Goal: Task Accomplishment & Management: Complete application form

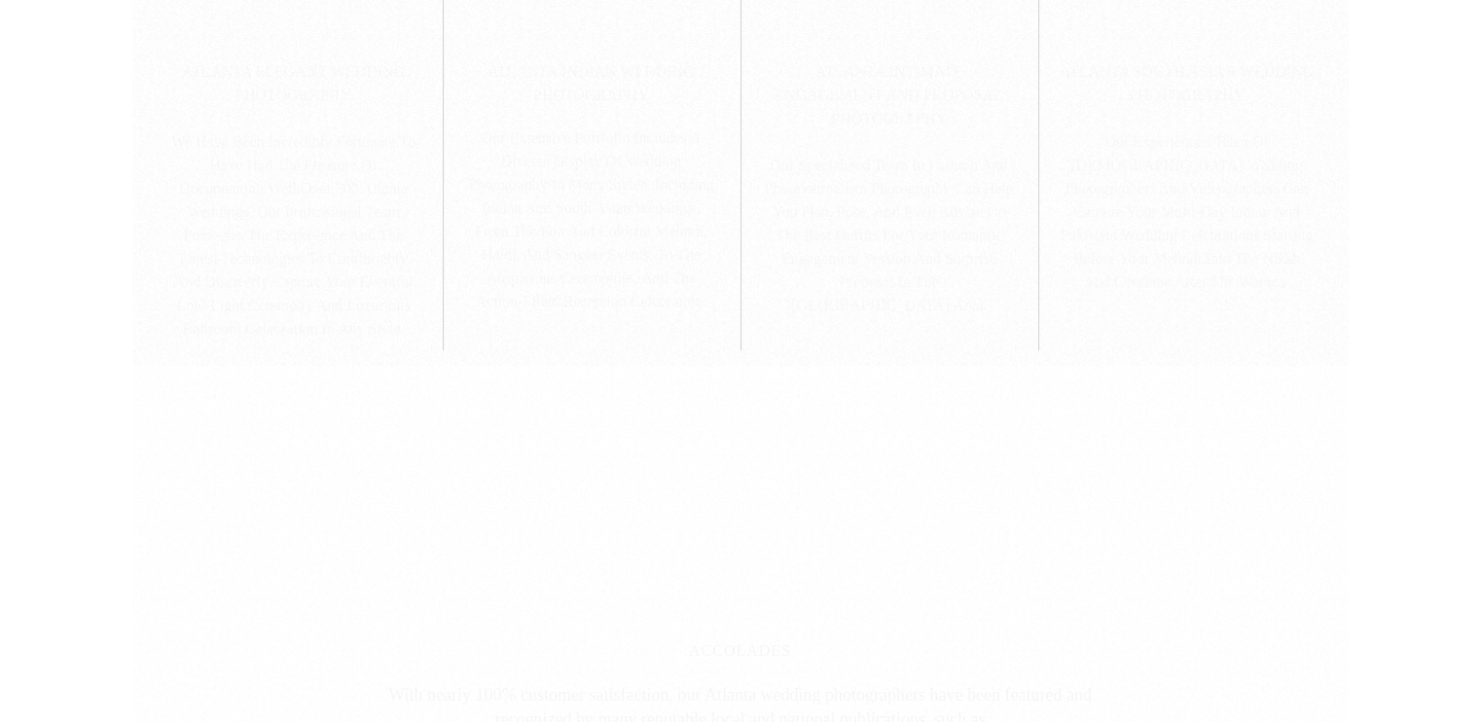
scroll to position [1648, 0]
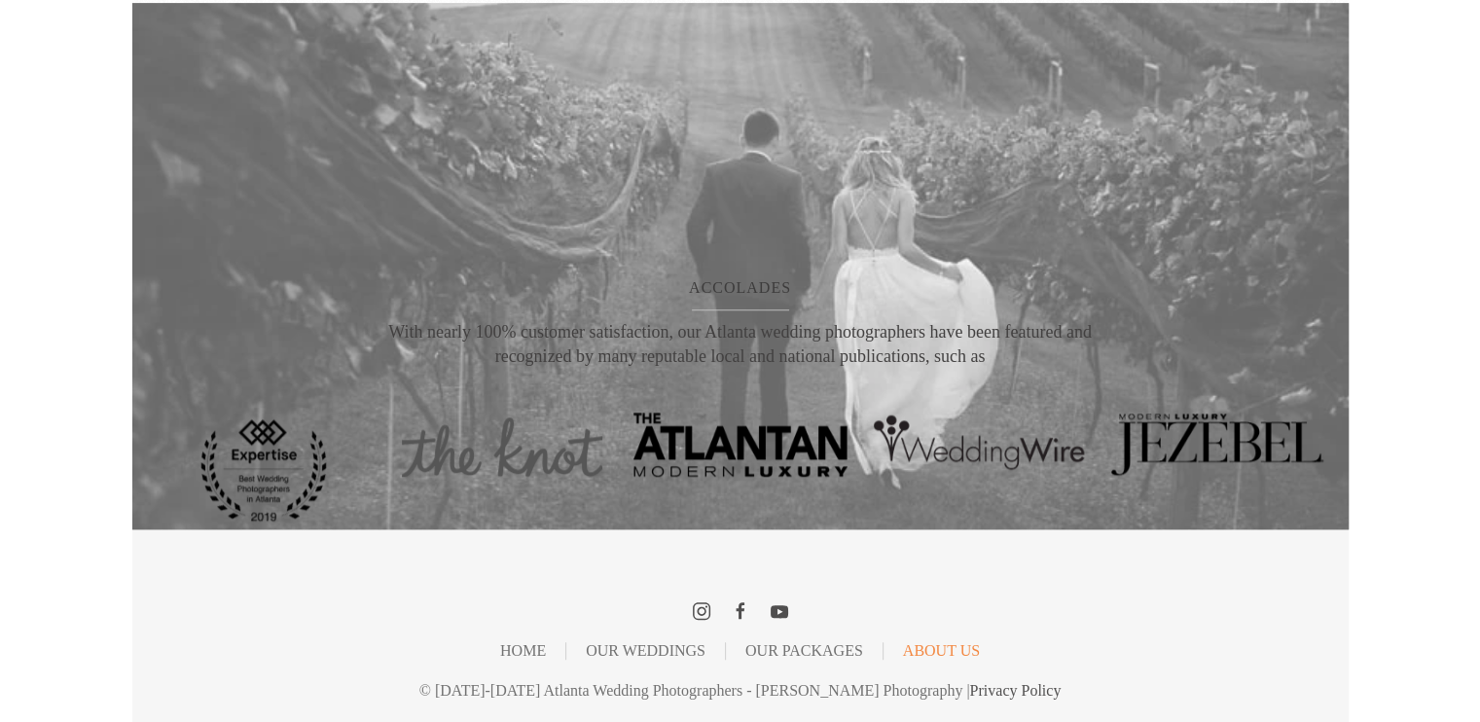
click at [942, 652] on link "About Us" at bounding box center [941, 651] width 77 height 2
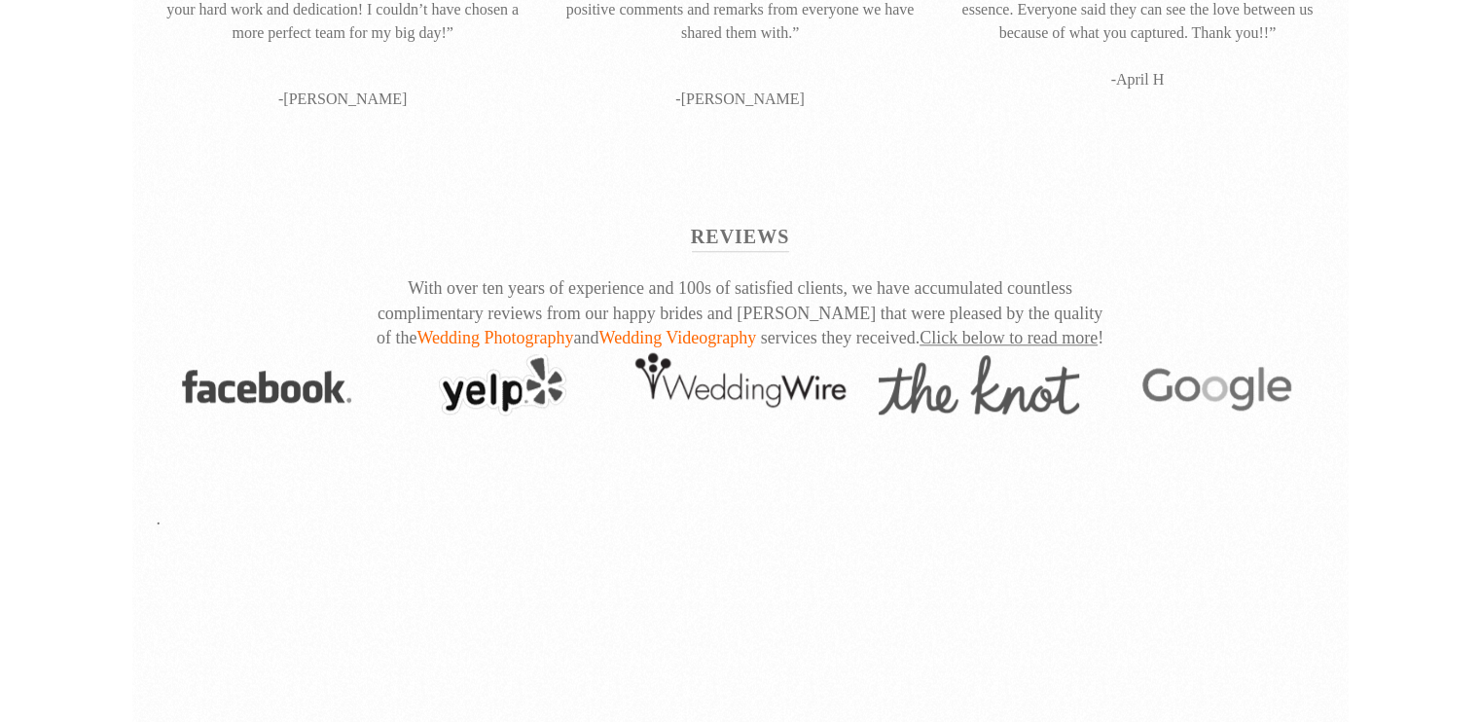
scroll to position [2354, 0]
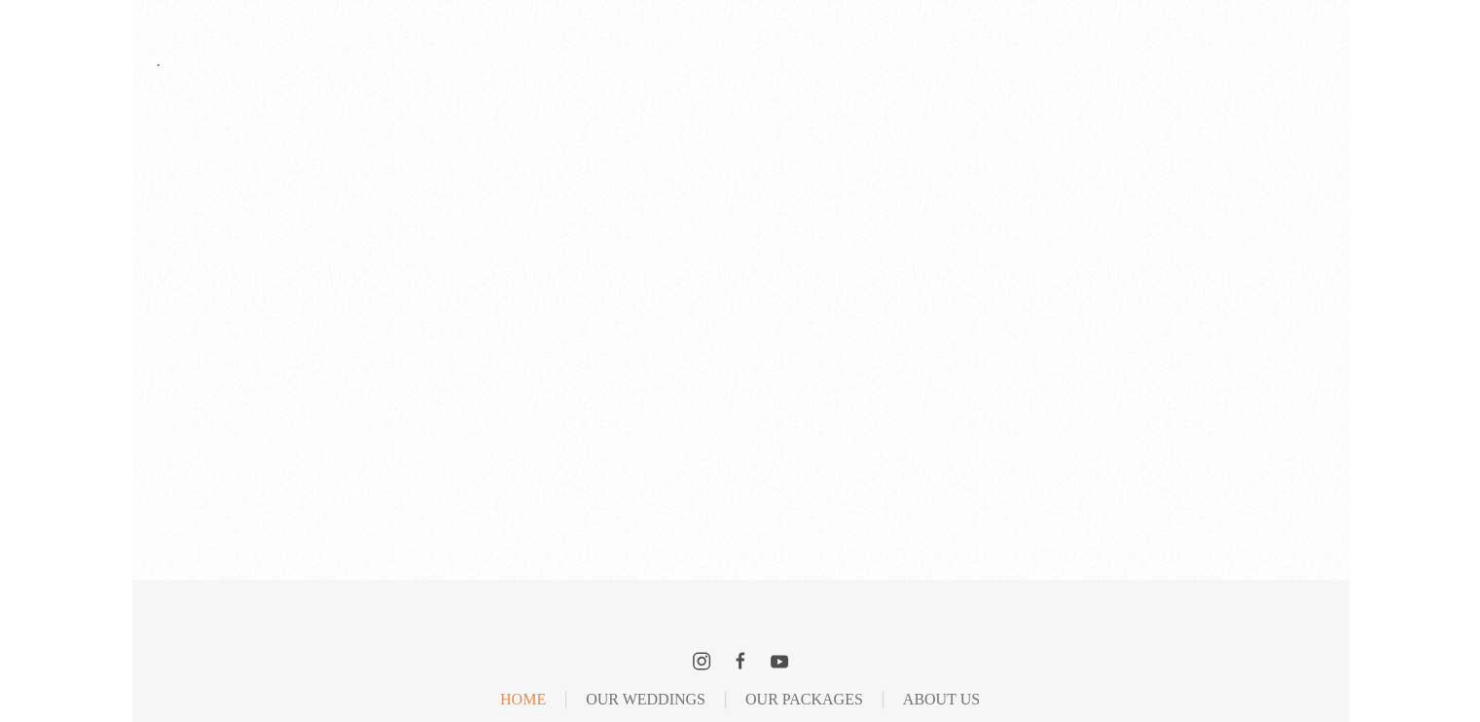
click at [528, 699] on link "Home" at bounding box center [523, 700] width 46 height 2
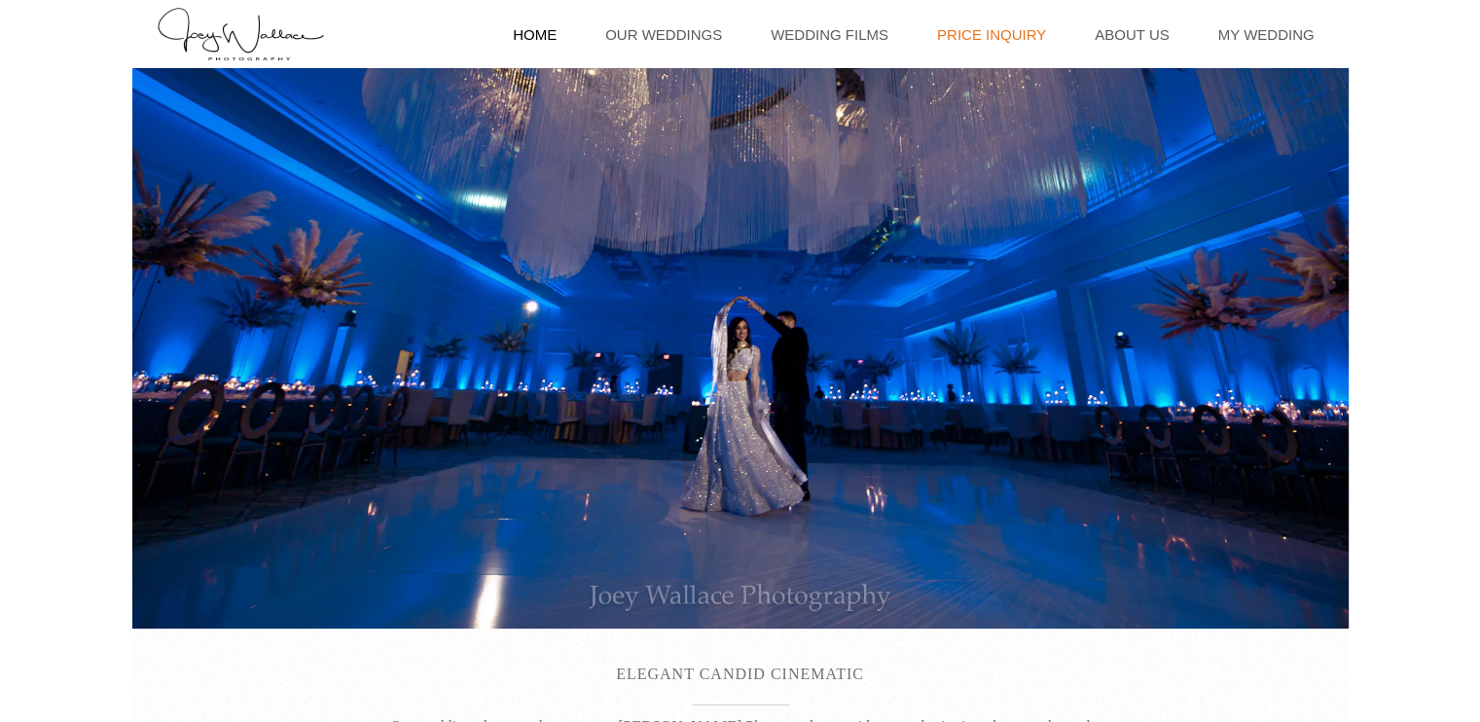
click at [1035, 34] on link "Price Inquiry" at bounding box center [991, 34] width 128 height 68
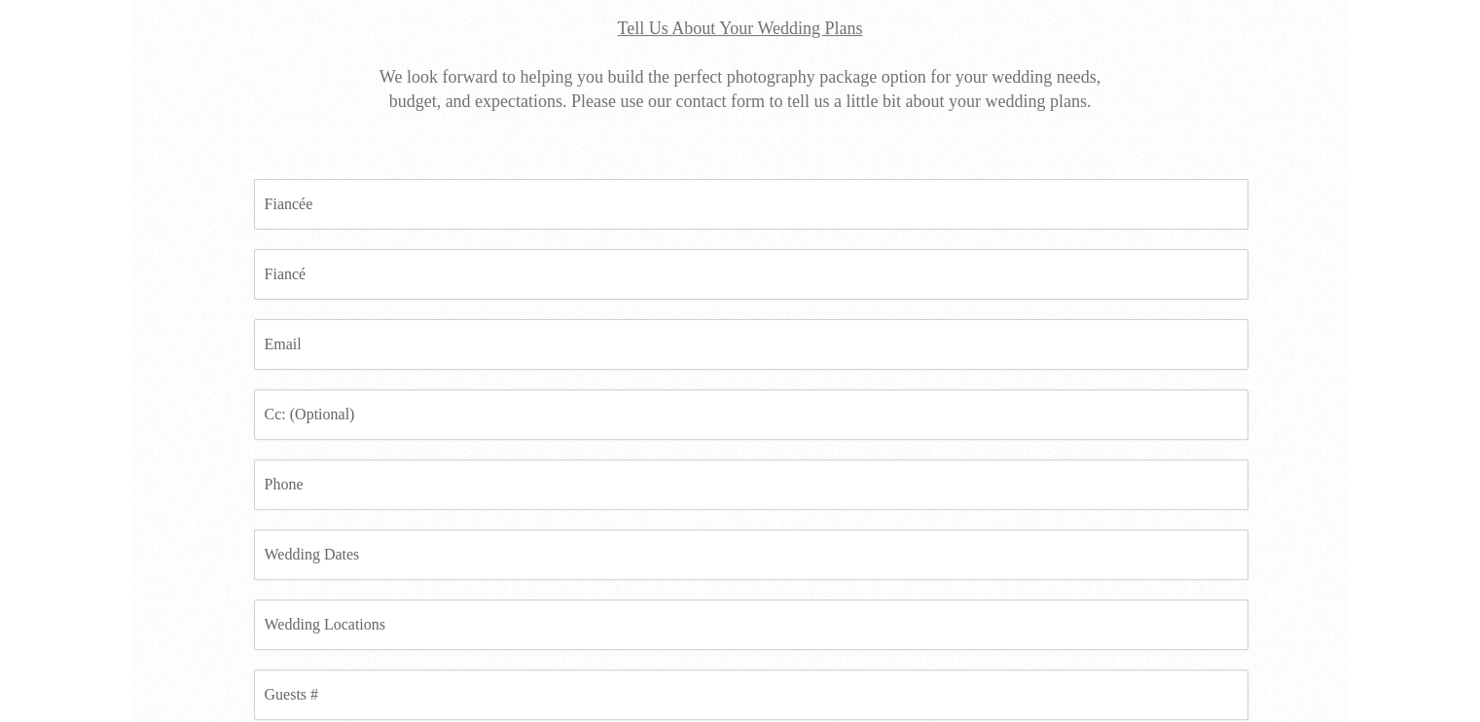
scroll to position [631, 0]
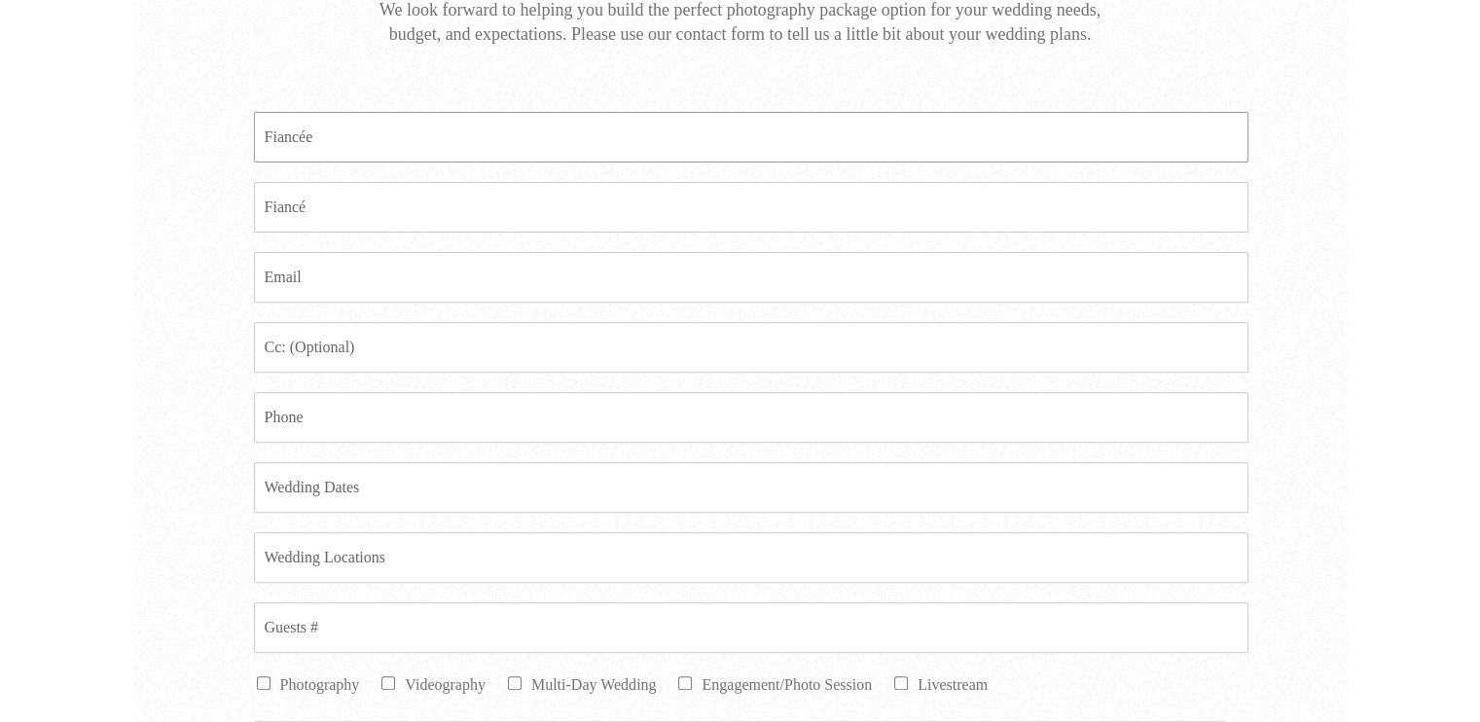
click at [617, 137] on input "Fiancee *" at bounding box center [751, 137] width 994 height 51
type input "Brendan Glenwright"
type input "none"
type input "brendan@eybcoach.com"
type input "training vids"
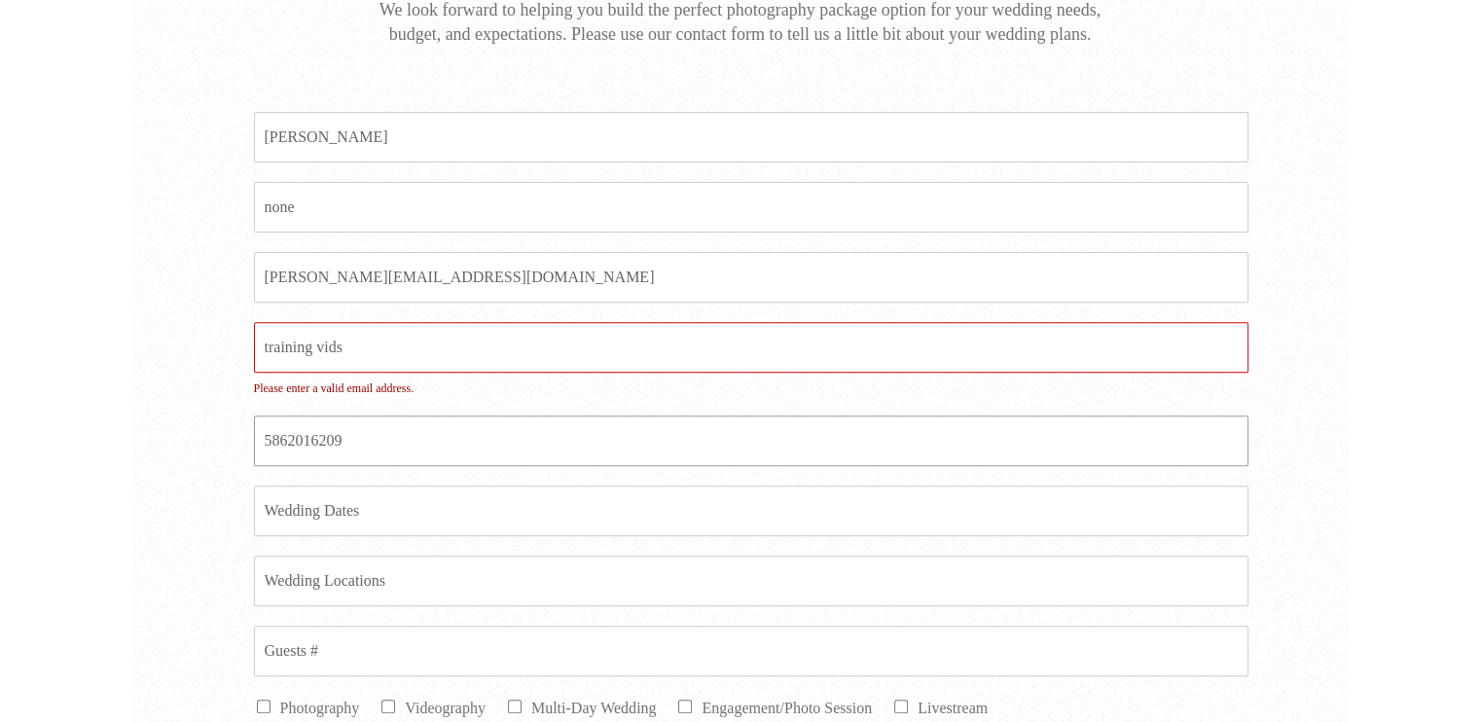
type input "5862016209"
click at [413, 341] on input "training vids" at bounding box center [751, 347] width 994 height 51
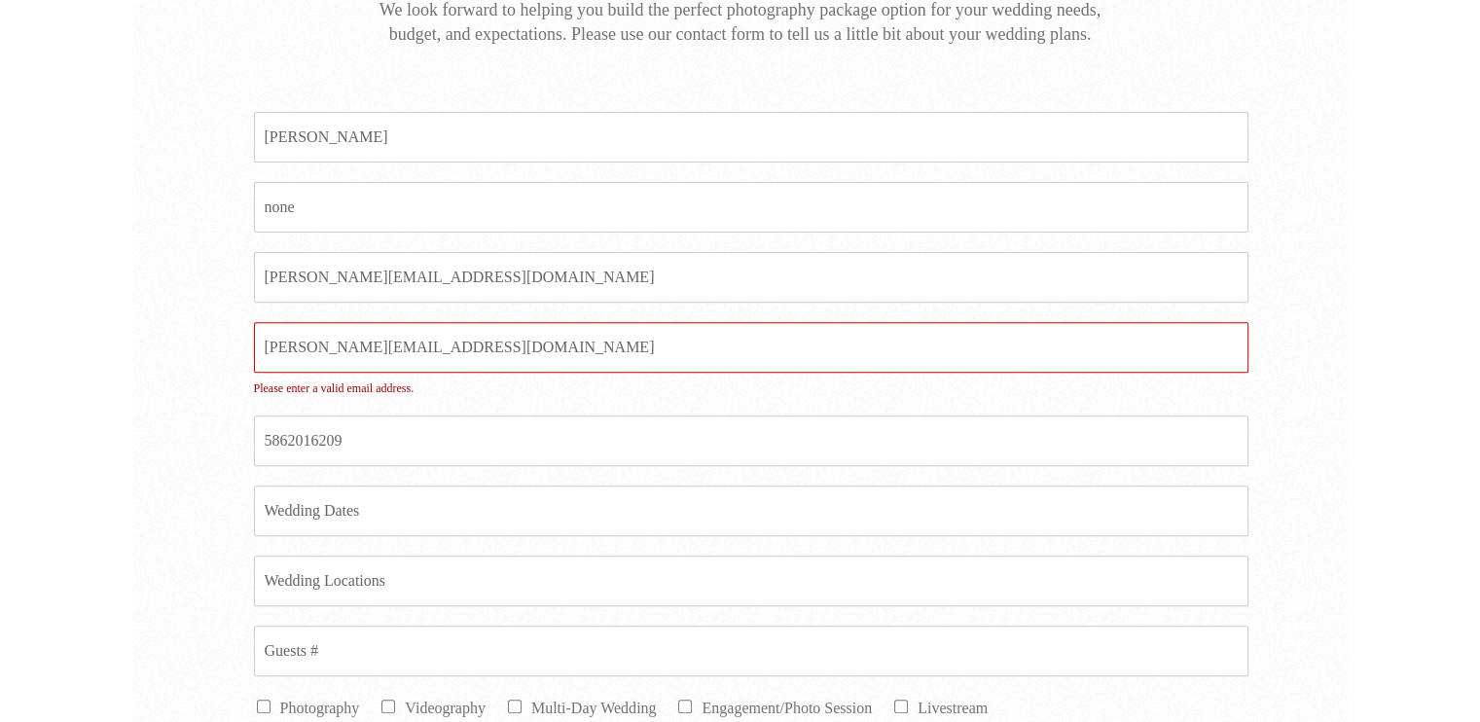
type input "[PERSON_NAME][EMAIL_ADDRESS][DOMAIN_NAME]"
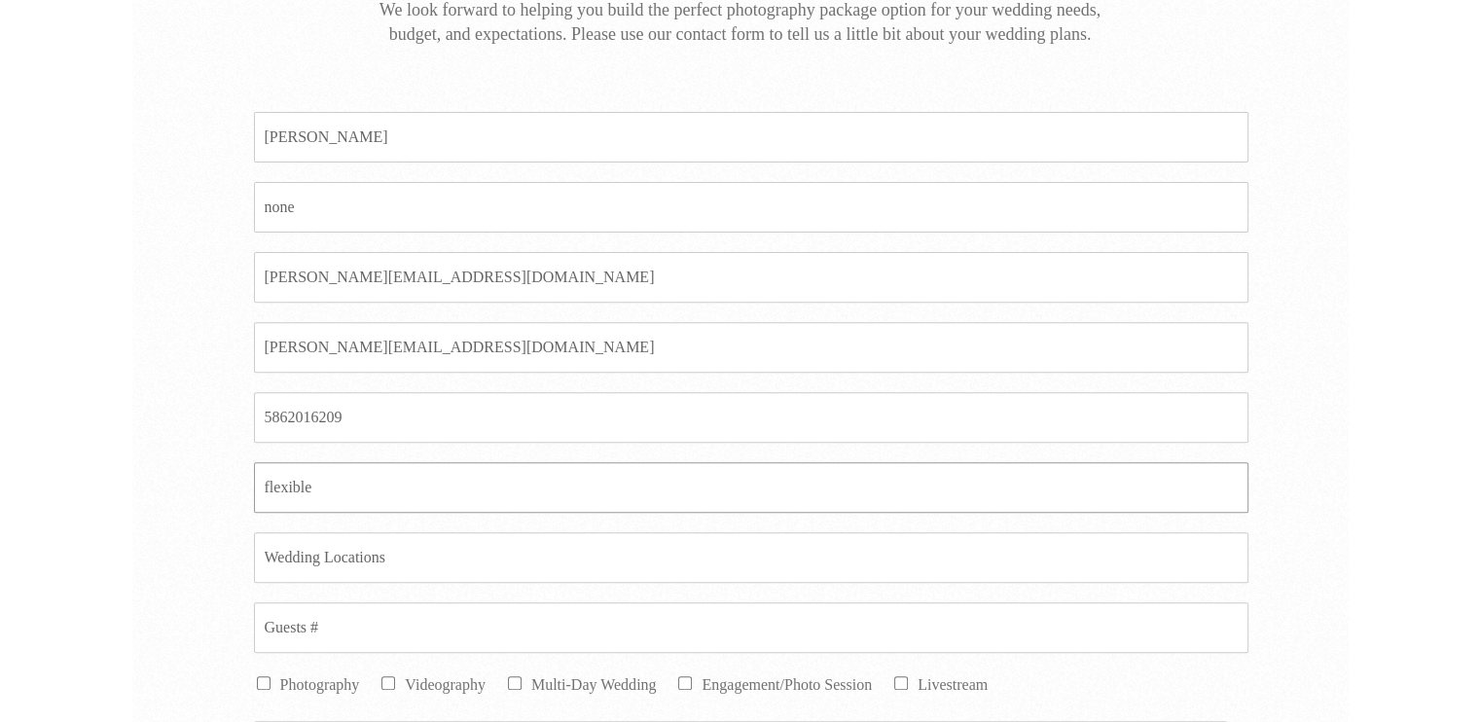
type input "flexible"
type input "[GEOGRAPHIC_DATA]"
type input "2"
click at [393, 686] on li "Videography" at bounding box center [431, 684] width 107 height 24
click at [391, 682] on input "Videography" at bounding box center [388, 683] width 14 height 14
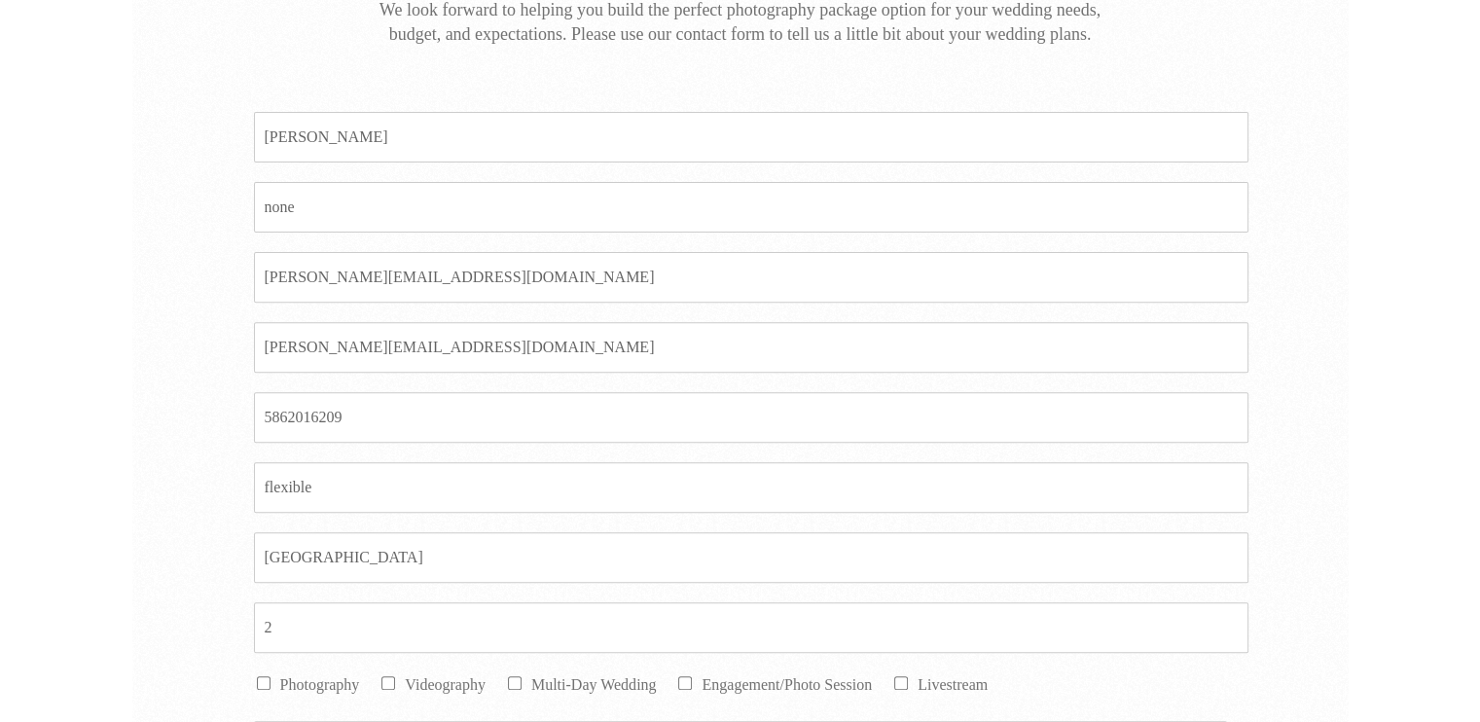
checkbox input "true"
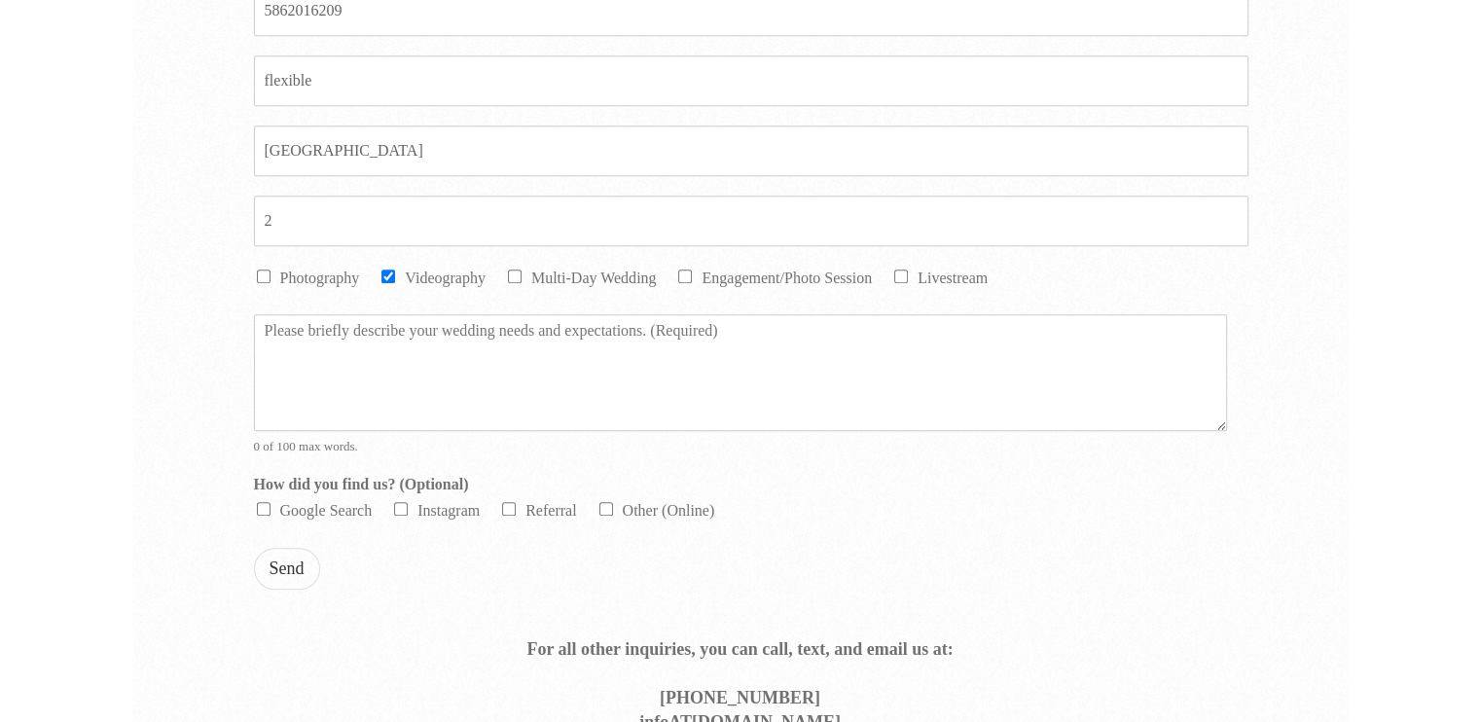
scroll to position [1042, 0]
click at [794, 356] on textarea "Message *" at bounding box center [740, 368] width 973 height 117
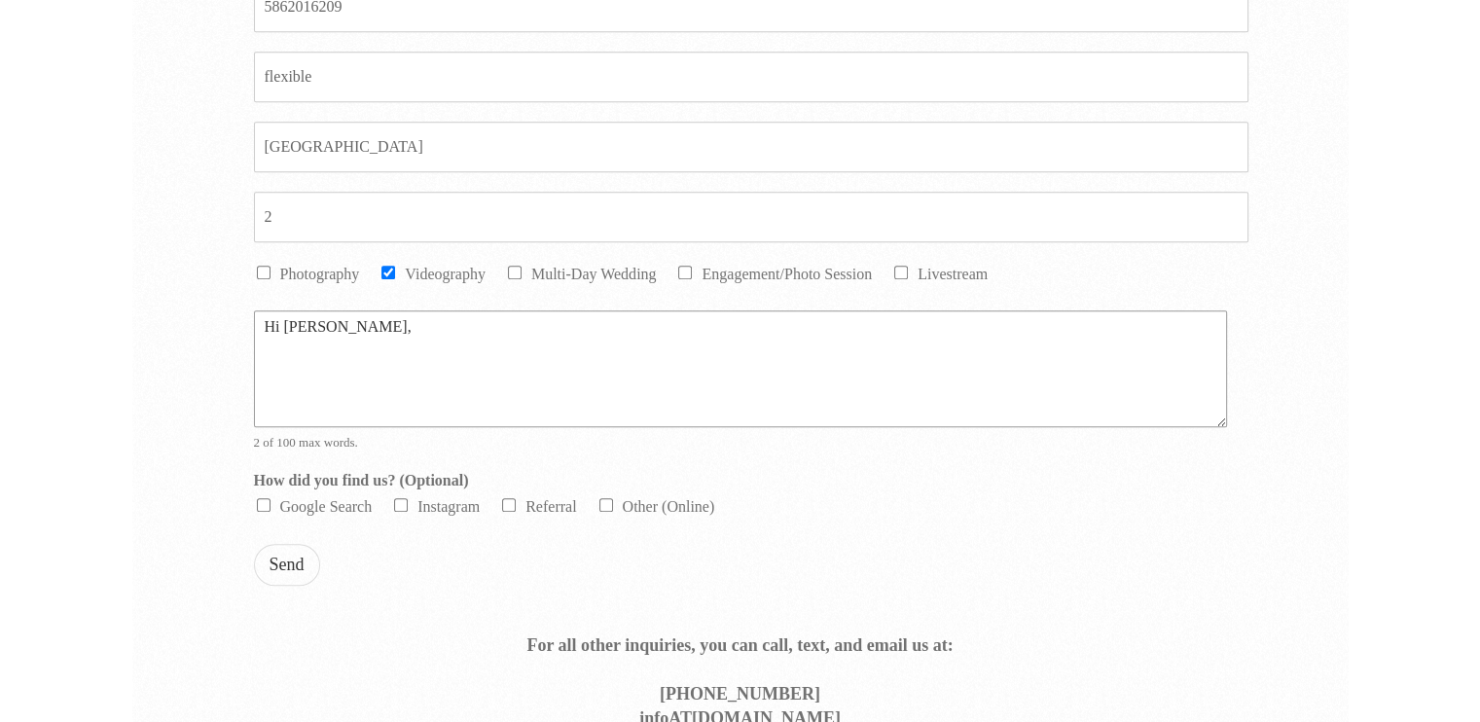
paste textarea "I am creating a training program with our client and we are looking to add 10-1…"
type textarea "Hi Joey, I am creating a training program with our client and we are looking to…"
click at [560, 494] on li "Referral" at bounding box center [537, 506] width 77 height 24
click at [515, 502] on input "Referral" at bounding box center [509, 505] width 14 height 14
checkbox input "true"
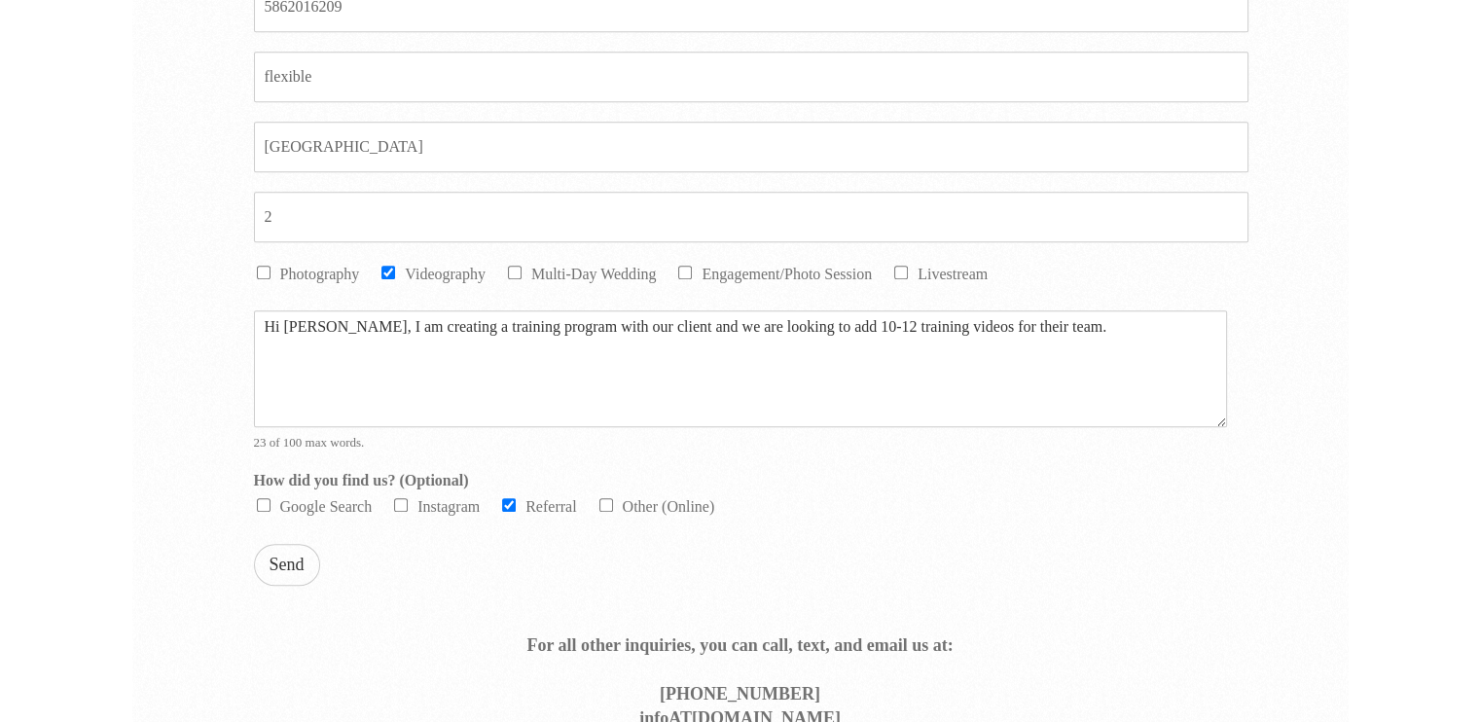
click at [298, 559] on button "Send" at bounding box center [287, 565] width 66 height 42
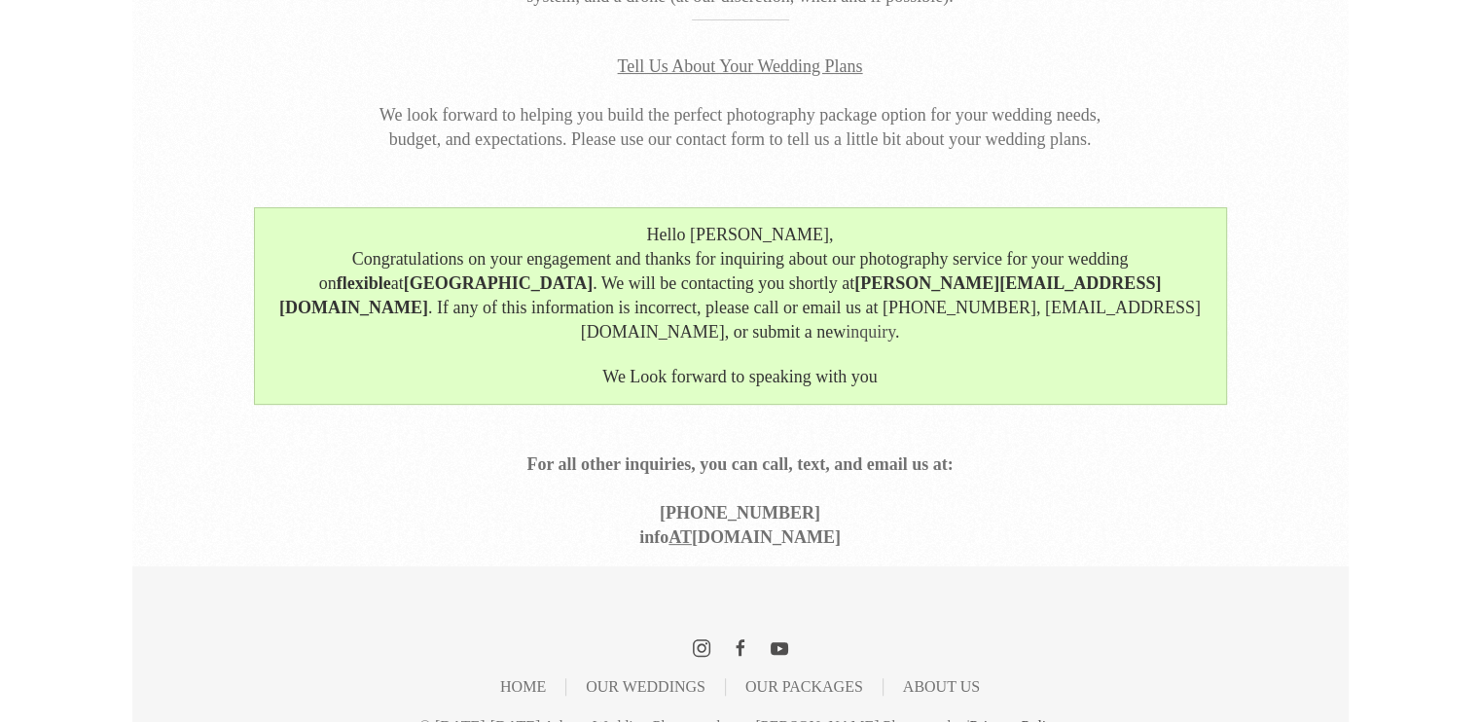
scroll to position [537, 0]
